Goal: Transaction & Acquisition: Obtain resource

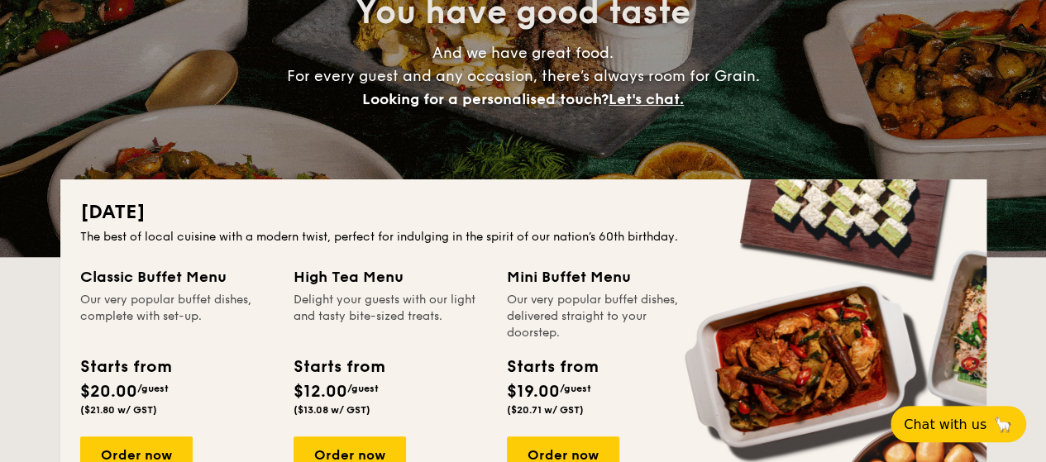
scroll to position [248, 0]
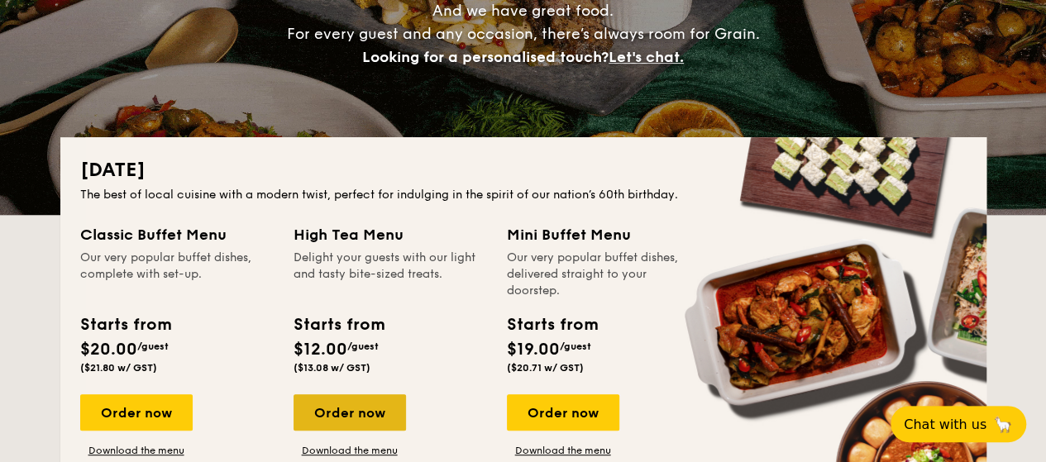
click at [349, 409] on div "Order now" at bounding box center [350, 413] width 112 height 36
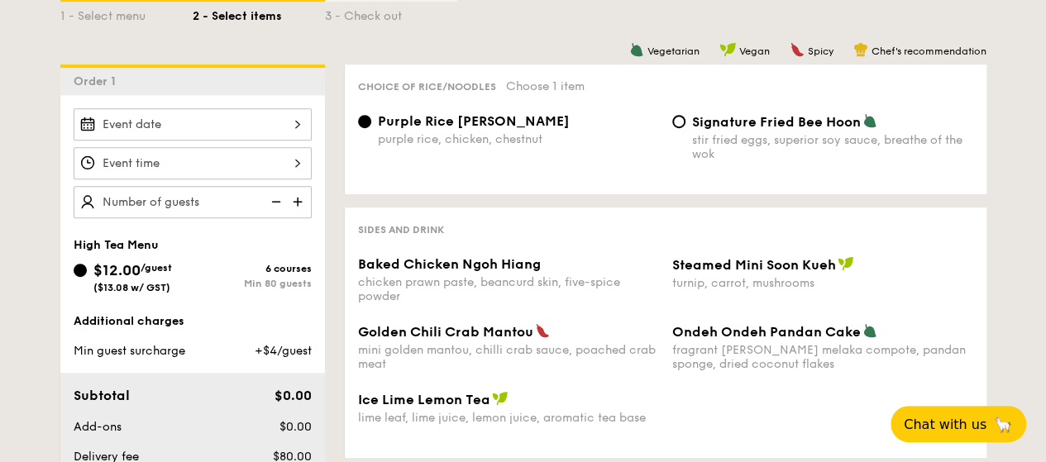
scroll to position [414, 0]
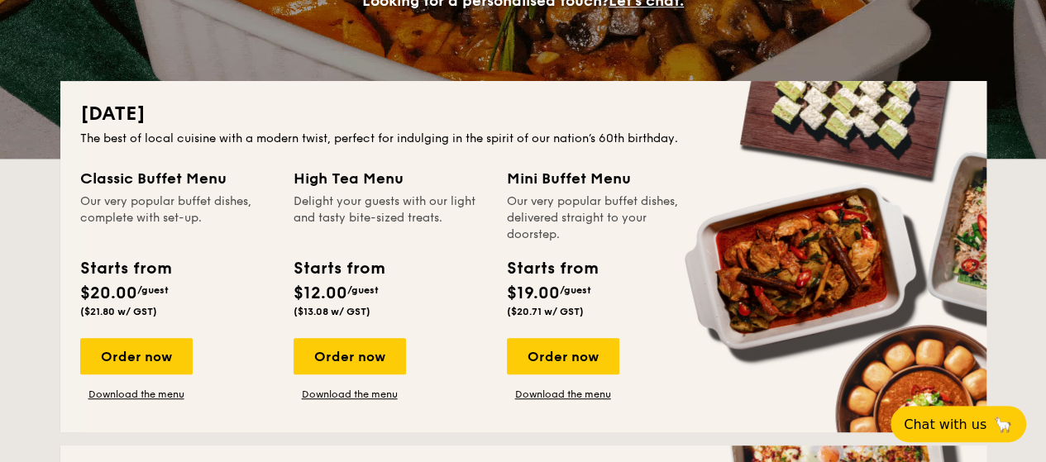
scroll to position [331, 0]
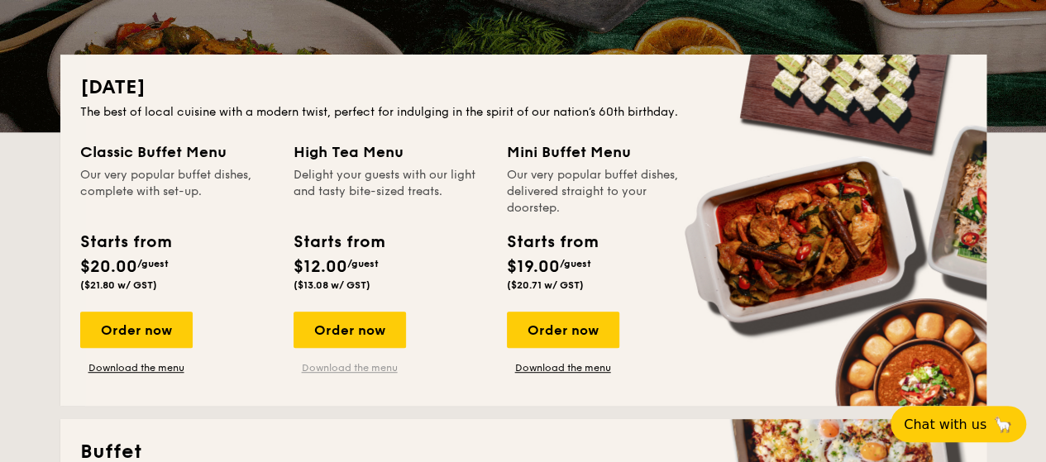
click at [360, 371] on link "Download the menu" at bounding box center [350, 367] width 112 height 13
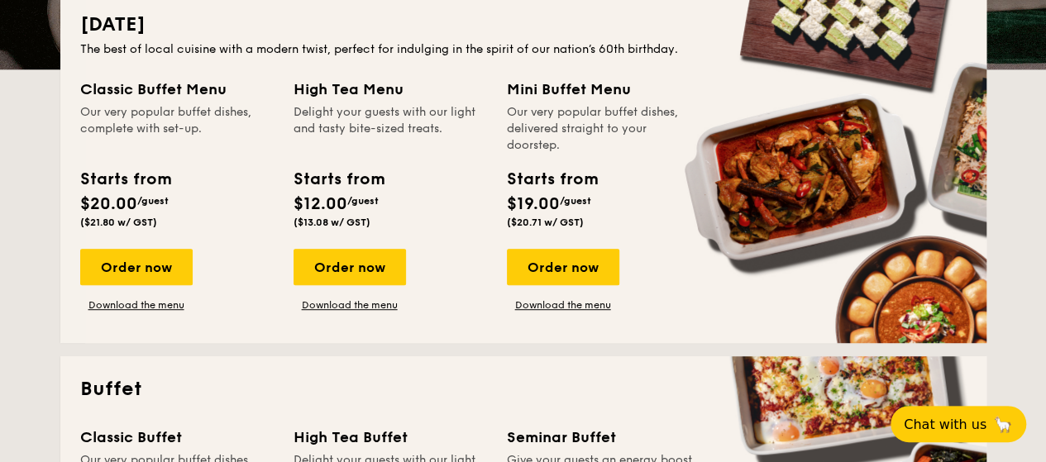
scroll to position [662, 0]
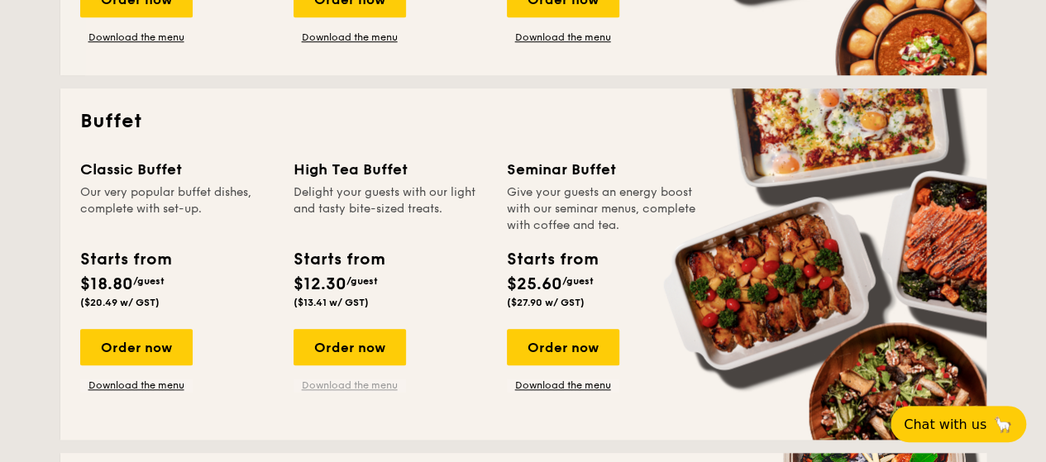
click at [368, 389] on link "Download the menu" at bounding box center [350, 385] width 112 height 13
click at [568, 390] on link "Download the menu" at bounding box center [563, 385] width 112 height 13
